Goal: Book appointment/travel/reservation

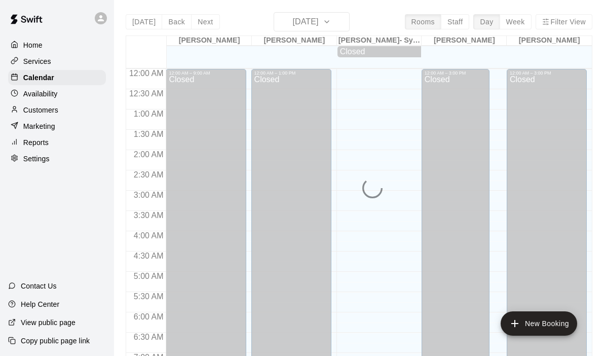
scroll to position [582, 0]
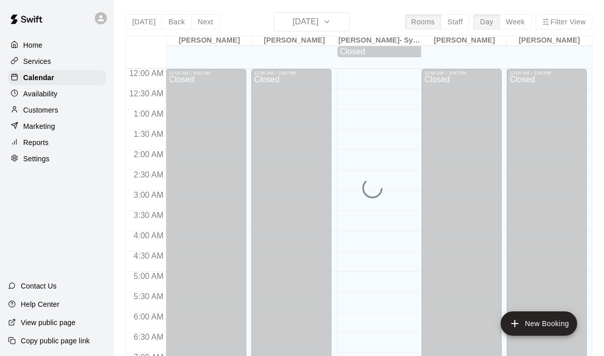
scroll to position [520, 0]
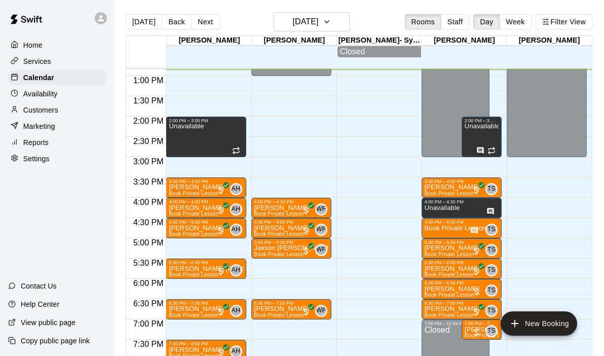
click at [191, 243] on div "12:00 AM – 9:00 AM Closed 2:00 PM – 3:00 PM Unavailable 3:30 PM – 4:00 PM McCla…" at bounding box center [206, 36] width 80 height 974
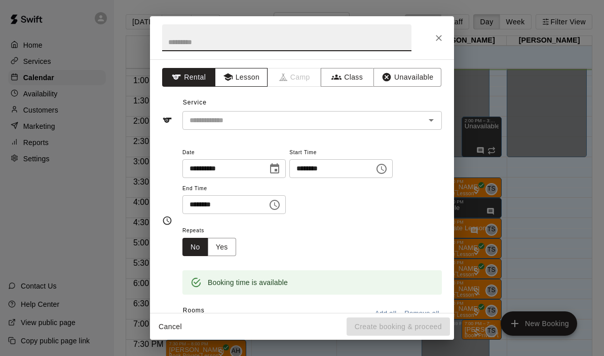
click at [242, 73] on button "Lesson" at bounding box center [241, 77] width 53 height 19
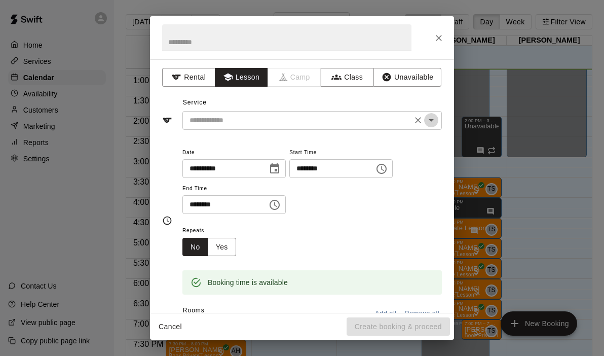
click at [429, 122] on icon "Open" at bounding box center [431, 120] width 12 height 12
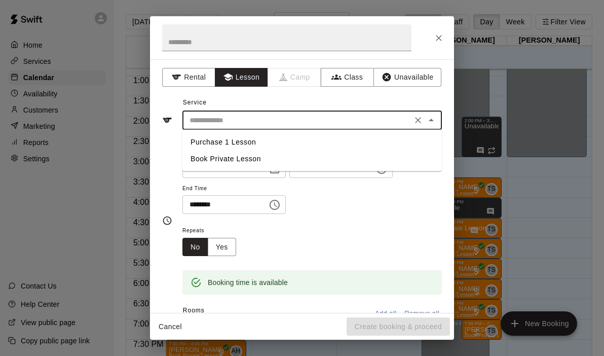
drag, startPoint x: 204, startPoint y: 151, endPoint x: 206, endPoint y: 159, distance: 8.5
click at [206, 159] on li "Book Private Lesson" at bounding box center [313, 159] width 260 height 17
type input "**********"
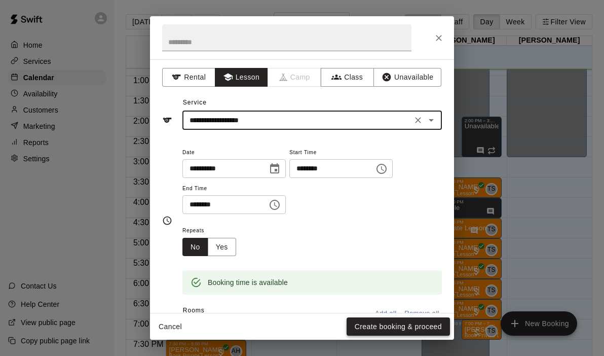
click at [365, 327] on button "Create booking & proceed" at bounding box center [398, 326] width 103 height 19
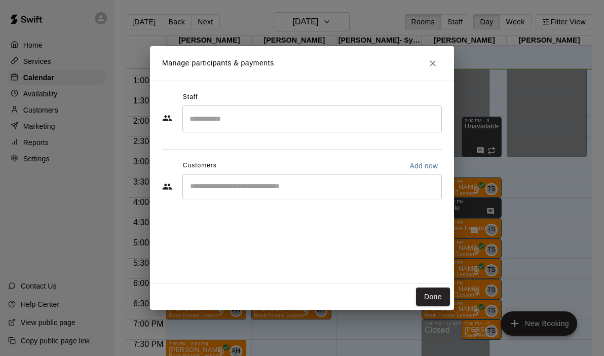
click at [296, 129] on div "​" at bounding box center [313, 118] width 260 height 27
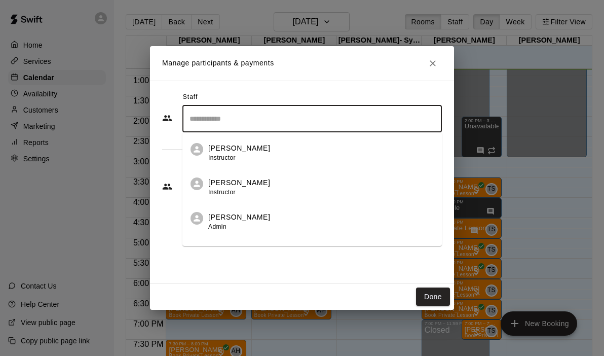
scroll to position [58, 0]
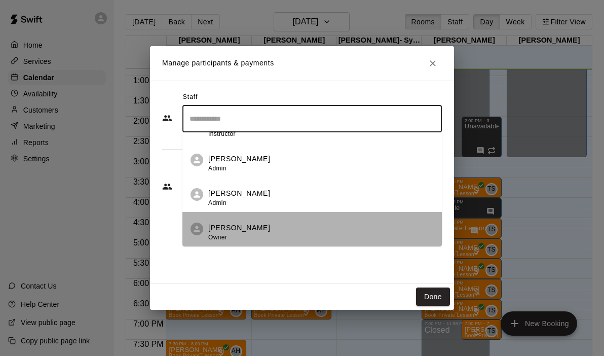
click at [245, 225] on p "[PERSON_NAME]" at bounding box center [239, 228] width 62 height 11
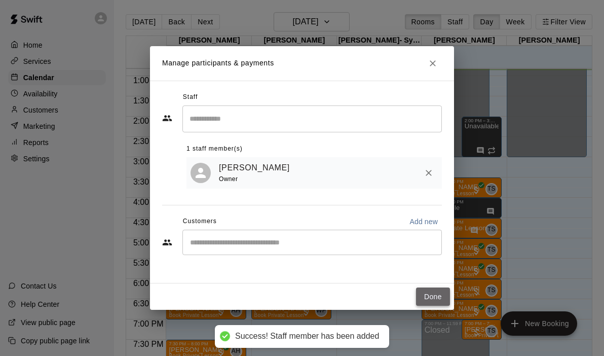
click at [428, 298] on button "Done" at bounding box center [433, 297] width 34 height 19
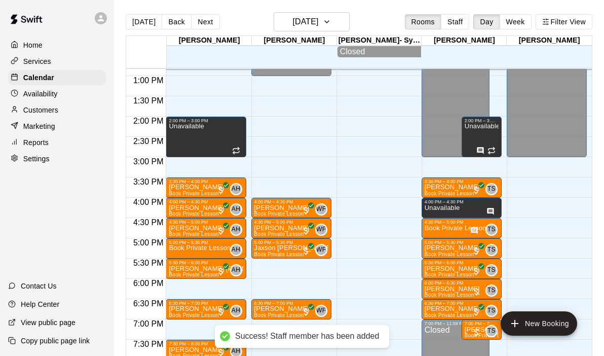
click at [204, 282] on div "12:00 AM – 9:00 AM Closed 2:00 PM – 3:00 PM Unavailable 3:30 PM – 4:00 PM McCla…" at bounding box center [206, 36] width 80 height 974
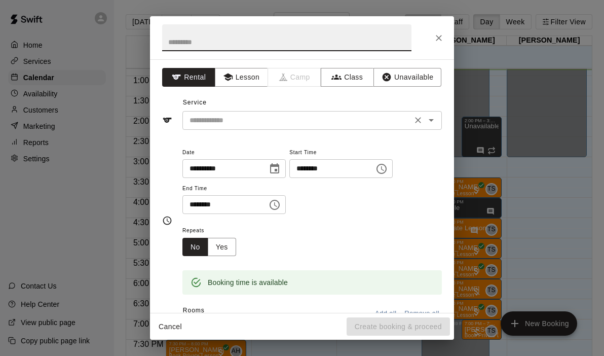
click at [433, 126] on icon "Open" at bounding box center [431, 120] width 12 height 12
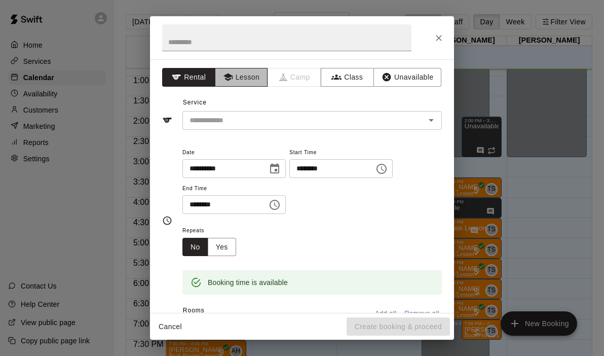
click at [249, 79] on button "Lesson" at bounding box center [241, 77] width 53 height 19
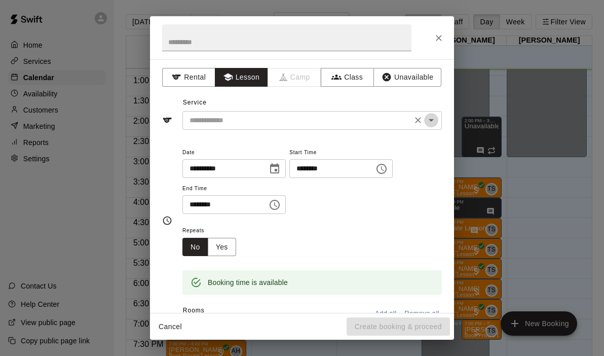
click at [431, 121] on icon "Open" at bounding box center [431, 120] width 12 height 12
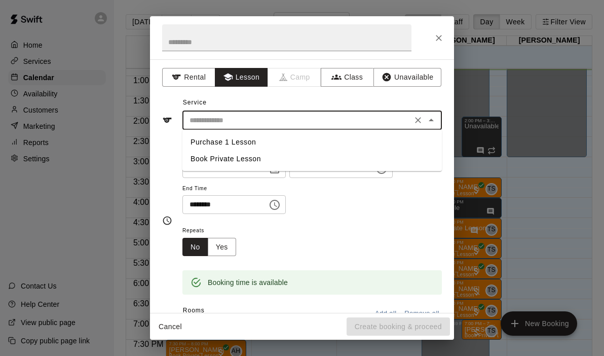
click at [264, 159] on li "Book Private Lesson" at bounding box center [313, 159] width 260 height 17
type input "**********"
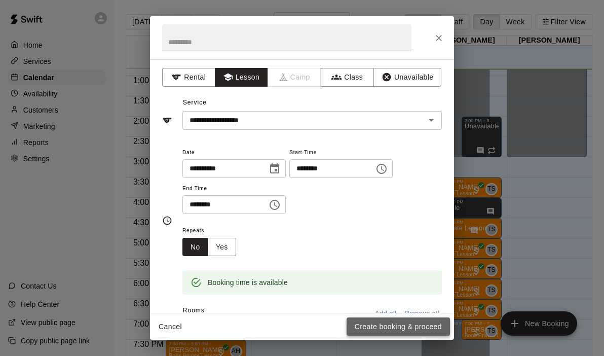
click at [384, 324] on button "Create booking & proceed" at bounding box center [398, 326] width 103 height 19
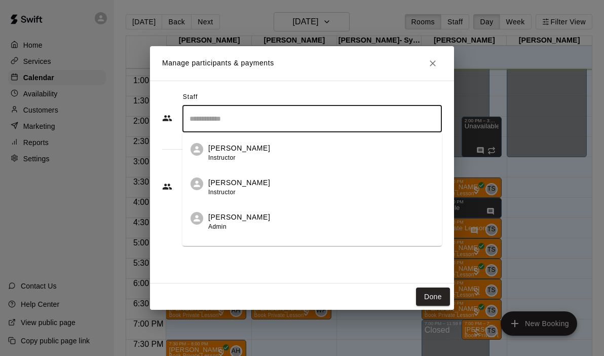
click at [256, 124] on input "Search staff" at bounding box center [312, 119] width 251 height 18
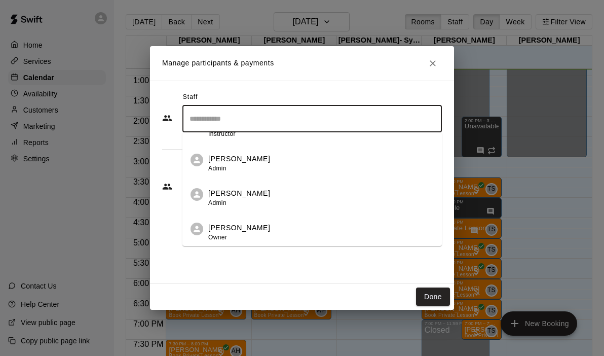
click at [245, 231] on p "[PERSON_NAME]" at bounding box center [239, 228] width 62 height 11
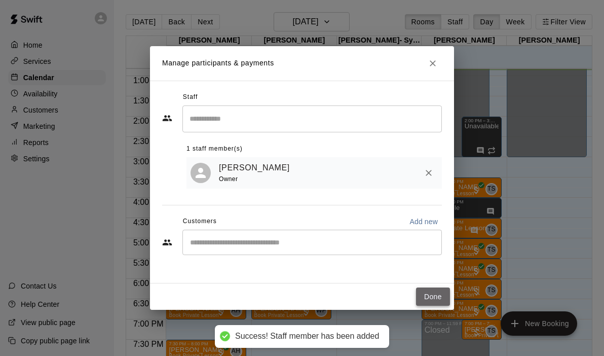
click at [434, 294] on button "Done" at bounding box center [433, 297] width 34 height 19
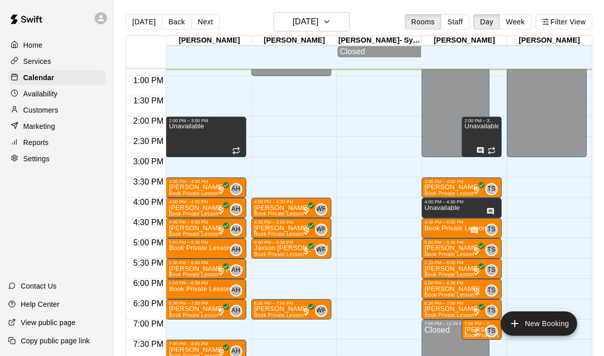
click at [215, 162] on div "12:00 AM – 9:00 AM Closed 2:00 PM – 3:00 PM Unavailable 3:30 PM – 4:00 PM McCla…" at bounding box center [206, 36] width 80 height 974
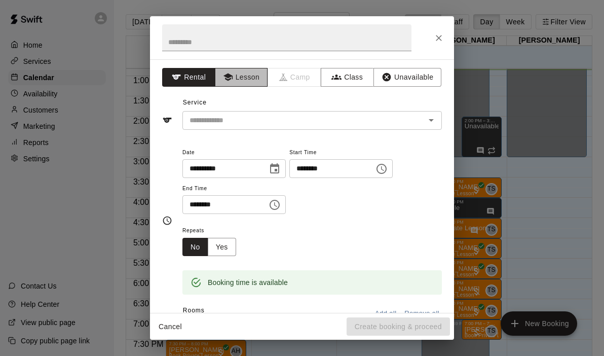
click at [231, 69] on button "Lesson" at bounding box center [241, 77] width 53 height 19
click at [243, 74] on button "Lesson" at bounding box center [241, 77] width 53 height 19
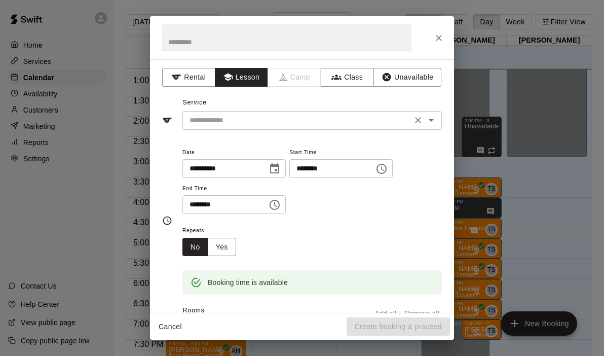
click at [430, 120] on icon "Open" at bounding box center [431, 120] width 5 height 3
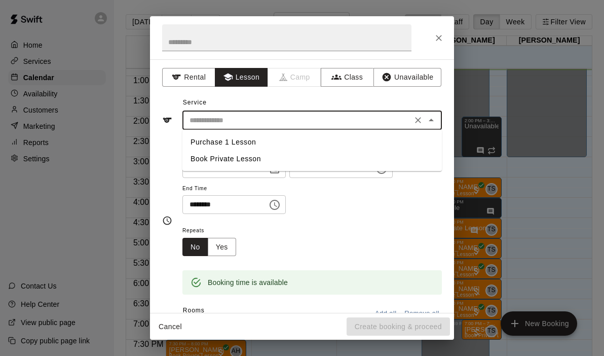
click at [196, 162] on li "Book Private Lesson" at bounding box center [313, 159] width 260 height 17
type input "**********"
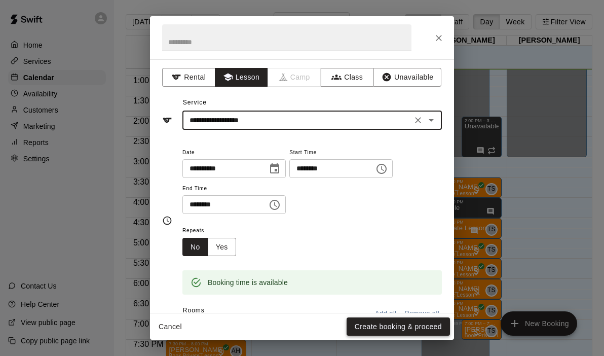
click at [370, 327] on button "Create booking & proceed" at bounding box center [398, 326] width 103 height 19
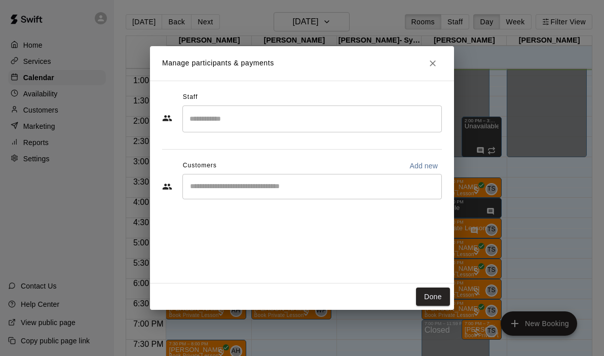
click at [228, 116] on input "Search staff" at bounding box center [312, 119] width 251 height 18
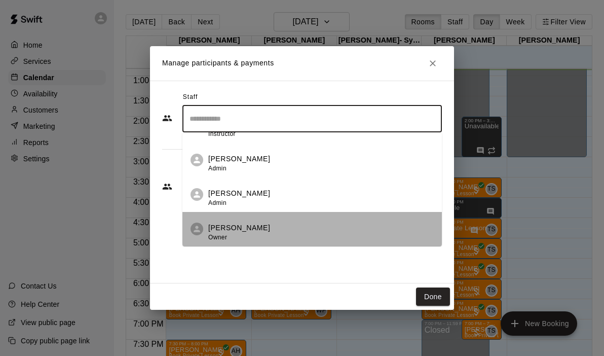
click at [223, 224] on p "[PERSON_NAME]" at bounding box center [239, 228] width 62 height 11
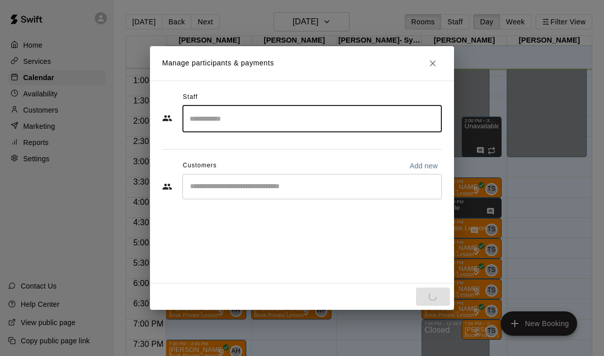
click at [119, 223] on div "Manage participants & payments Staff ​ Customers Add new ​ Done" at bounding box center [302, 178] width 604 height 356
